Goal: Transaction & Acquisition: Purchase product/service

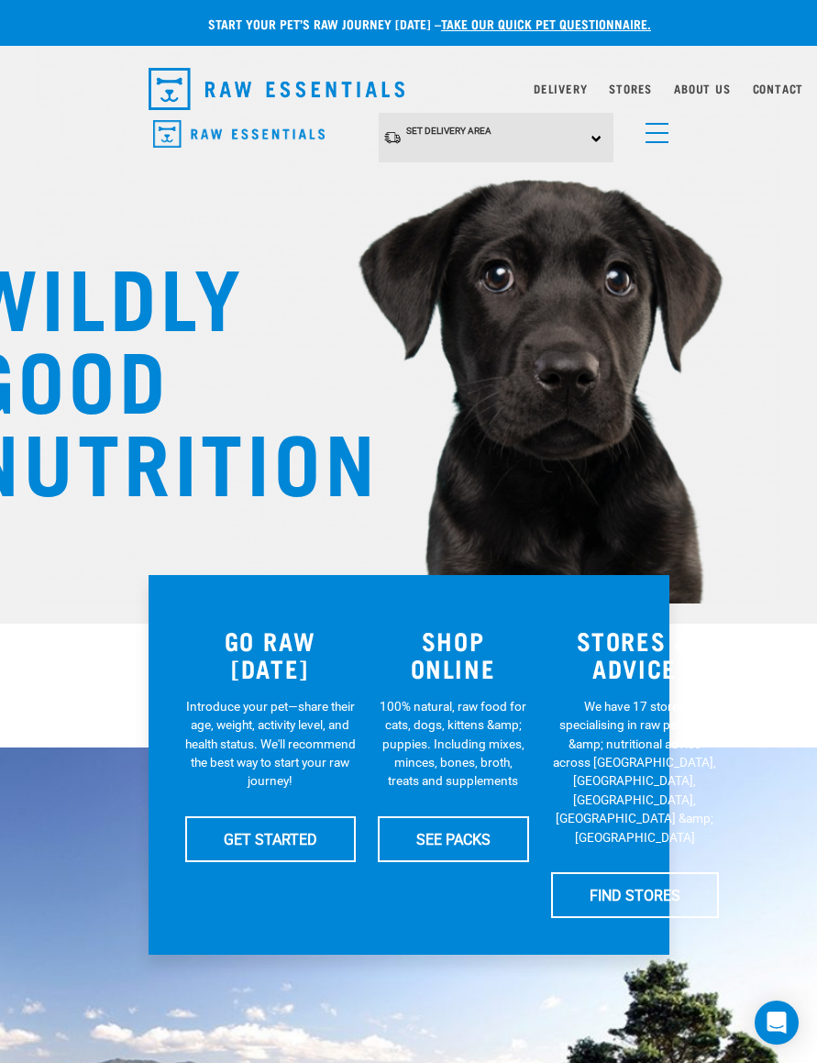
click at [467, 843] on link "SEE PACKS" at bounding box center [453, 839] width 151 height 46
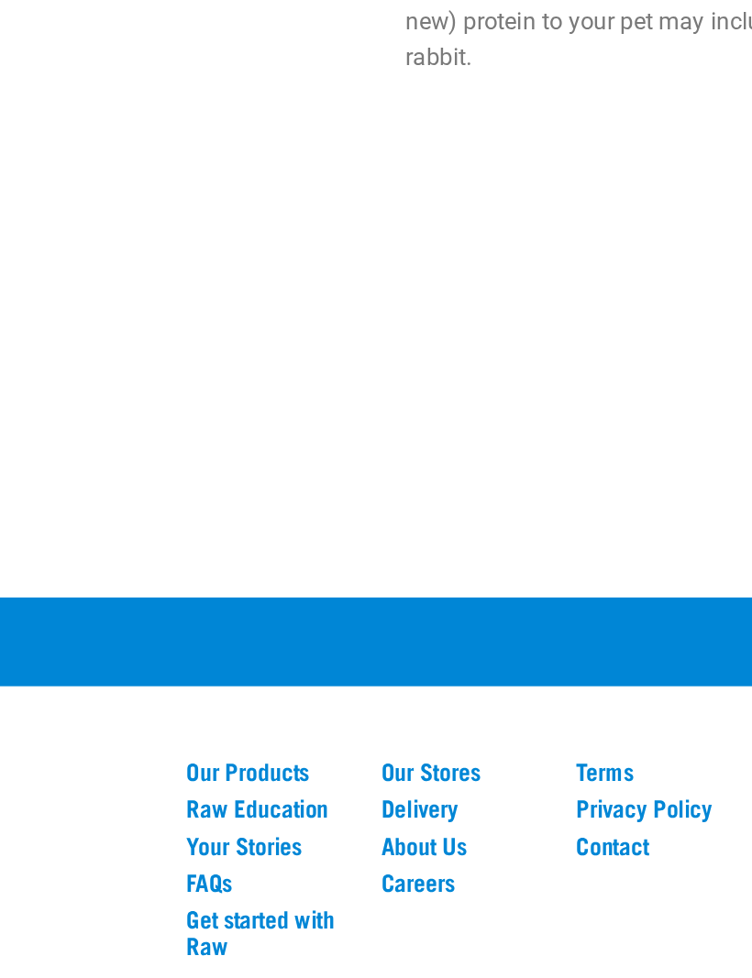
scroll to position [1626, 0]
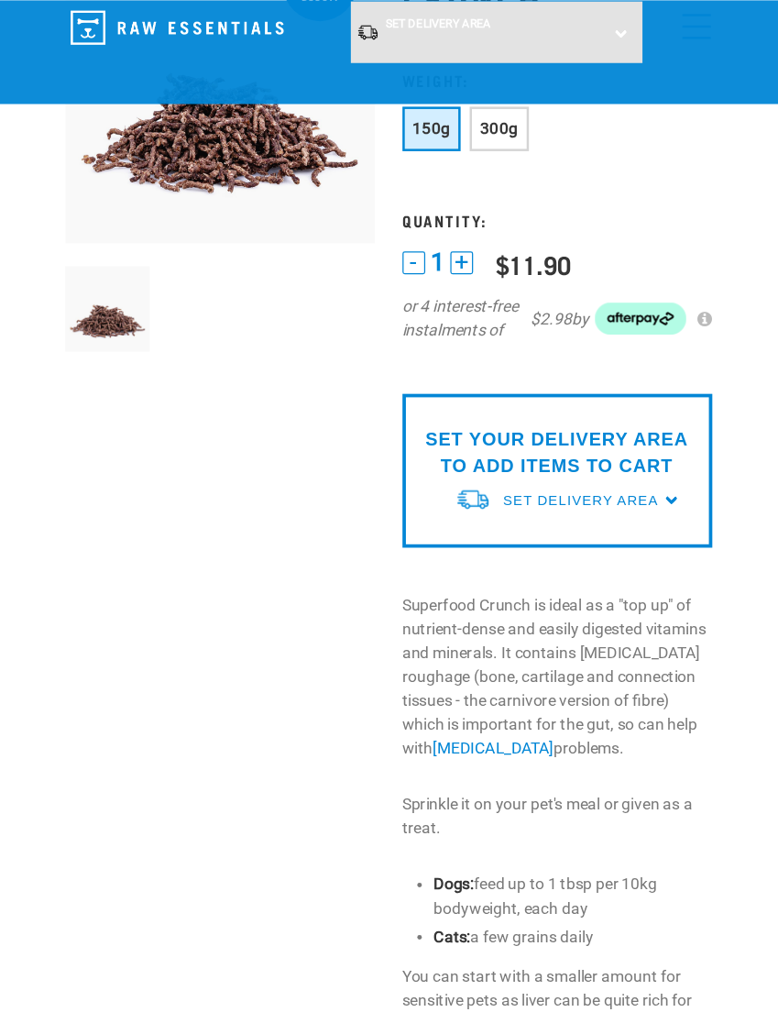
scroll to position [186, 0]
